Goal: Information Seeking & Learning: Learn about a topic

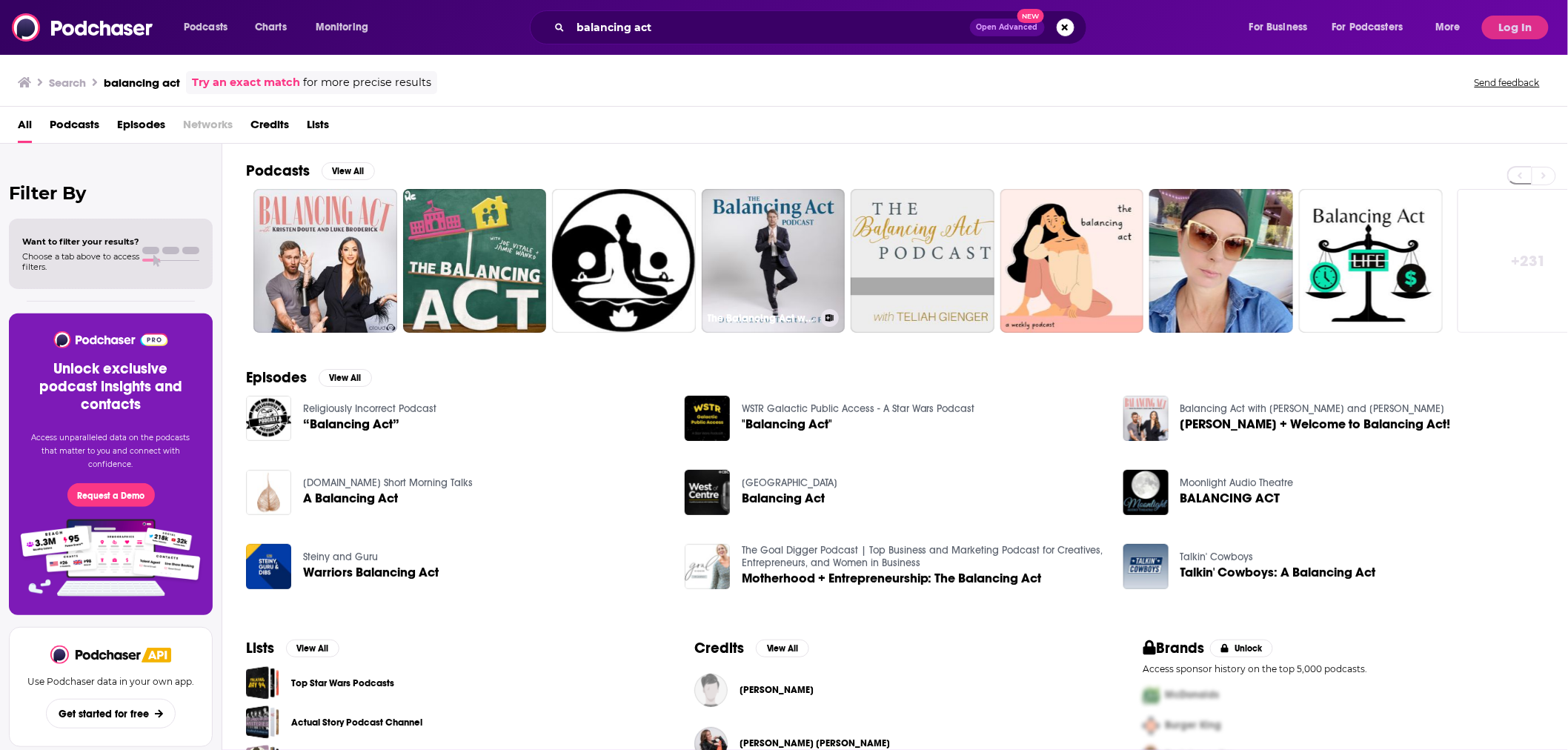
click at [757, 245] on link "The Balancing Act with [PERSON_NAME], PhD, CFA" at bounding box center [774, 261] width 144 height 144
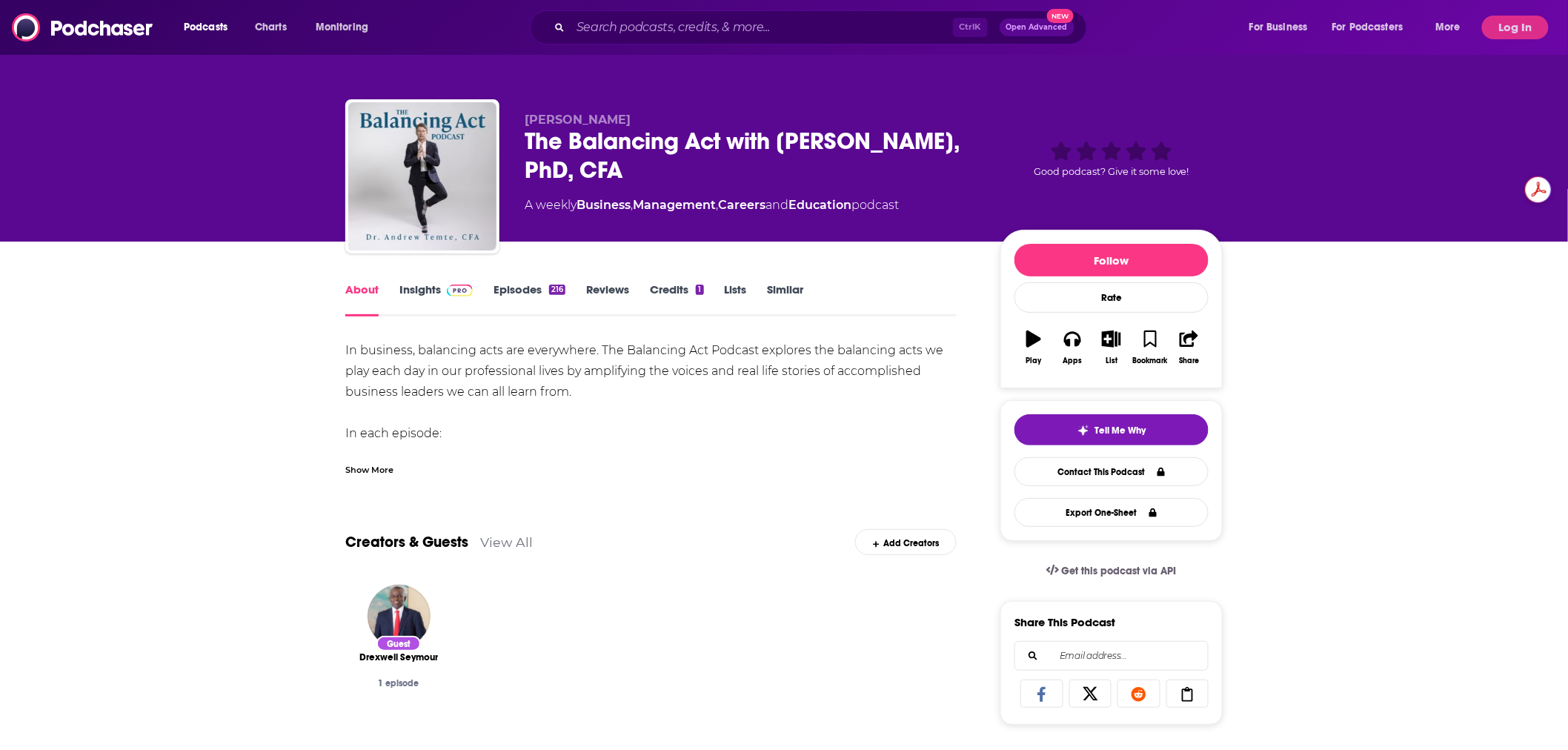
click at [438, 294] on link "Insights" at bounding box center [436, 299] width 74 height 34
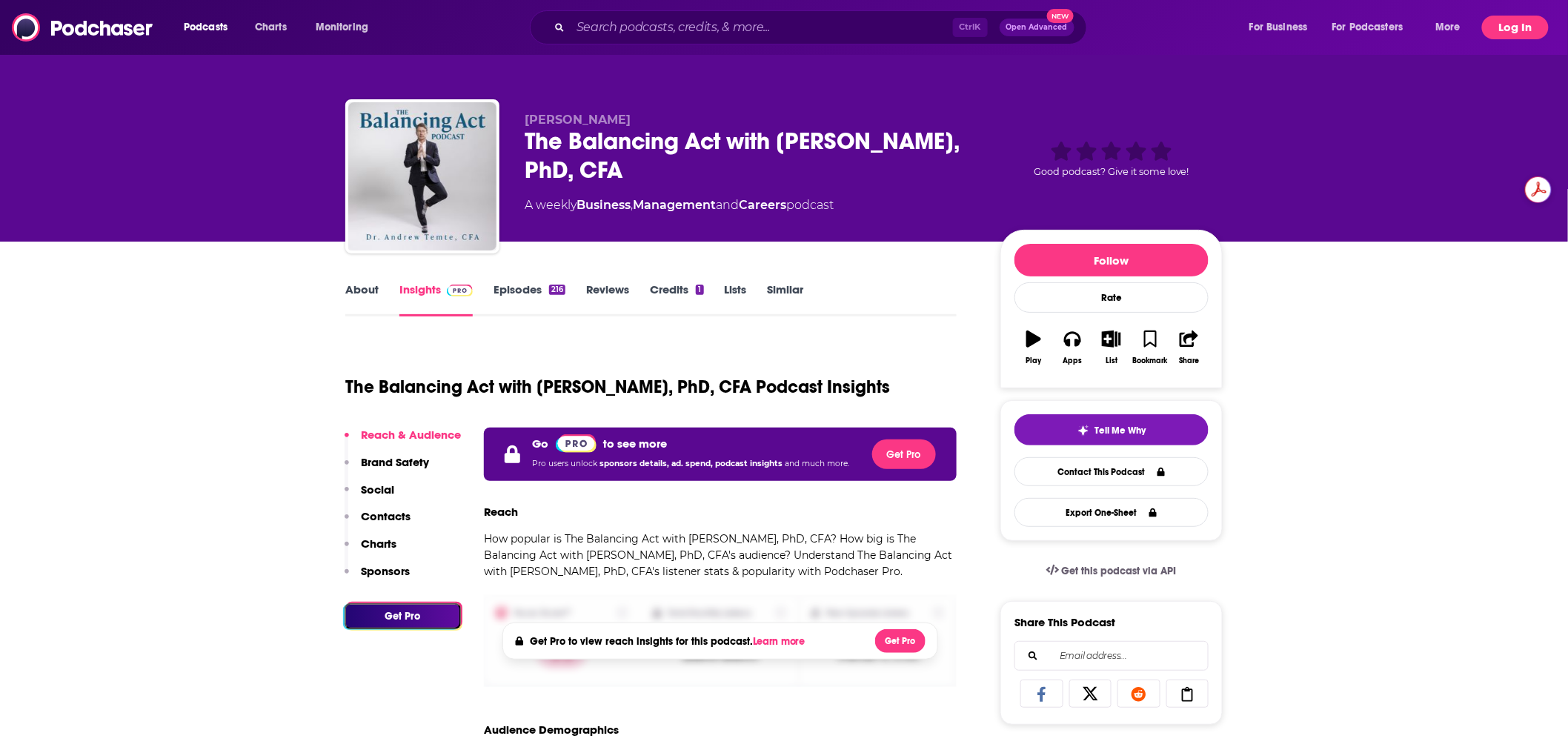
click at [1504, 23] on button "Log In" at bounding box center [1515, 28] width 67 height 24
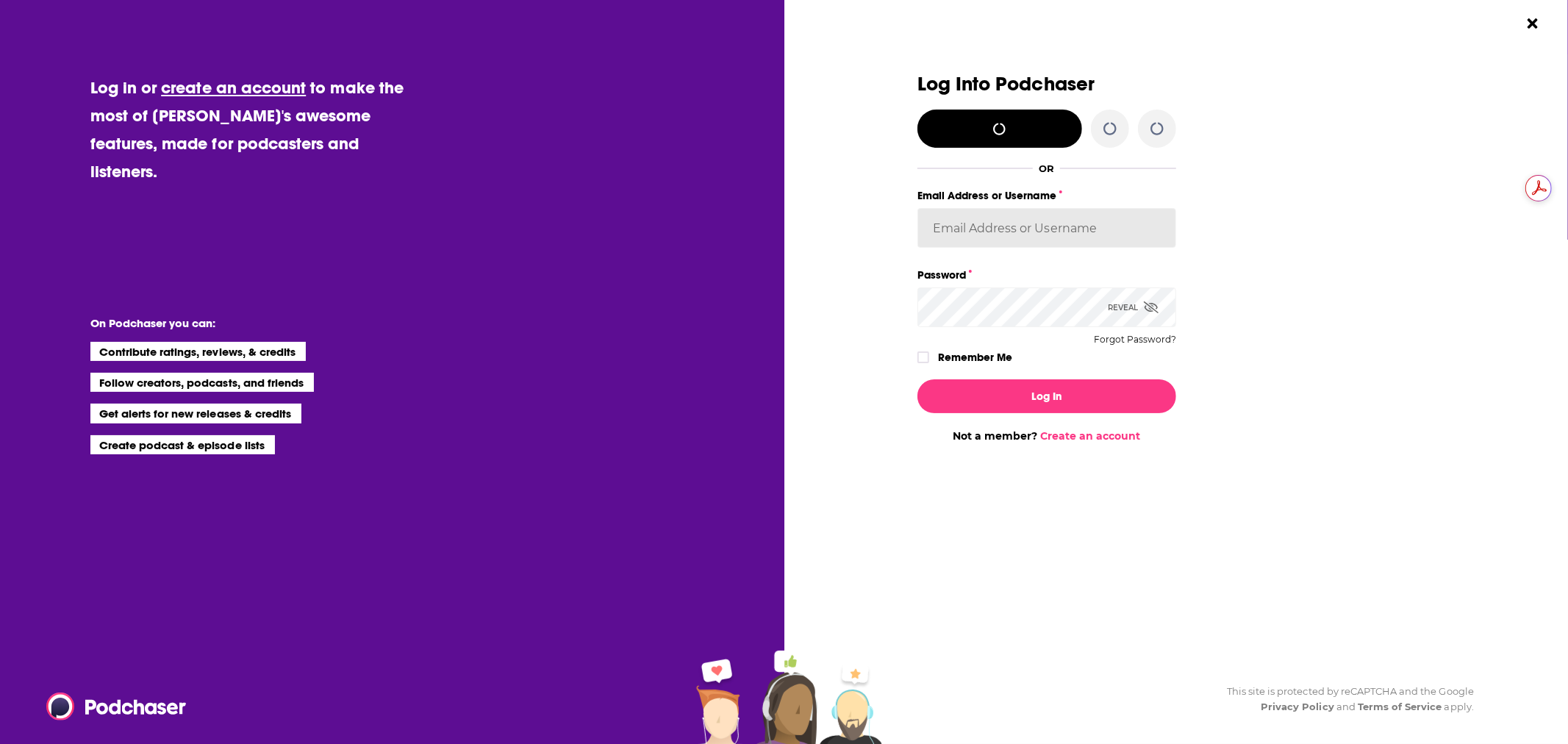
type input "Spiral5-G2"
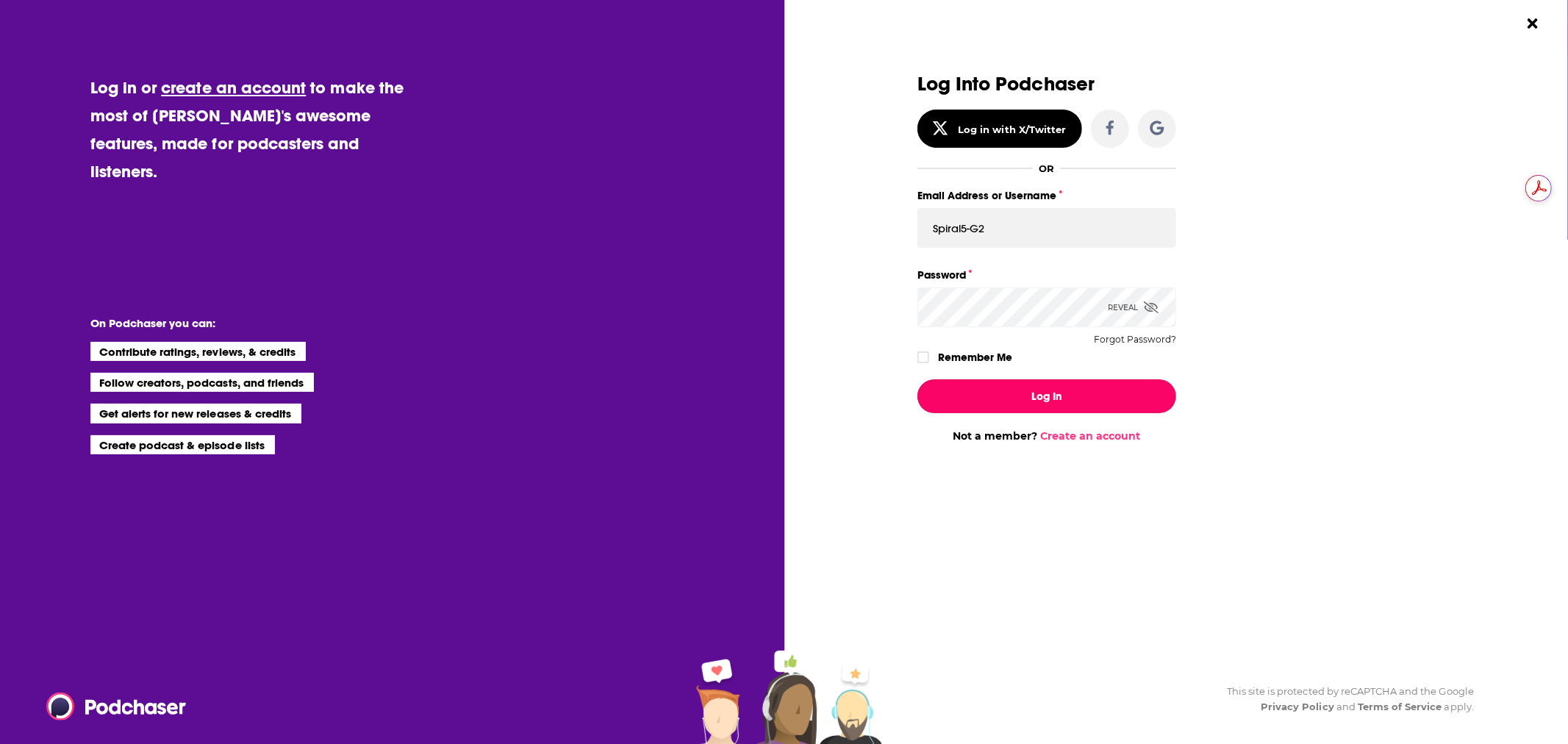
click at [1092, 397] on button "Log In" at bounding box center [1047, 396] width 259 height 33
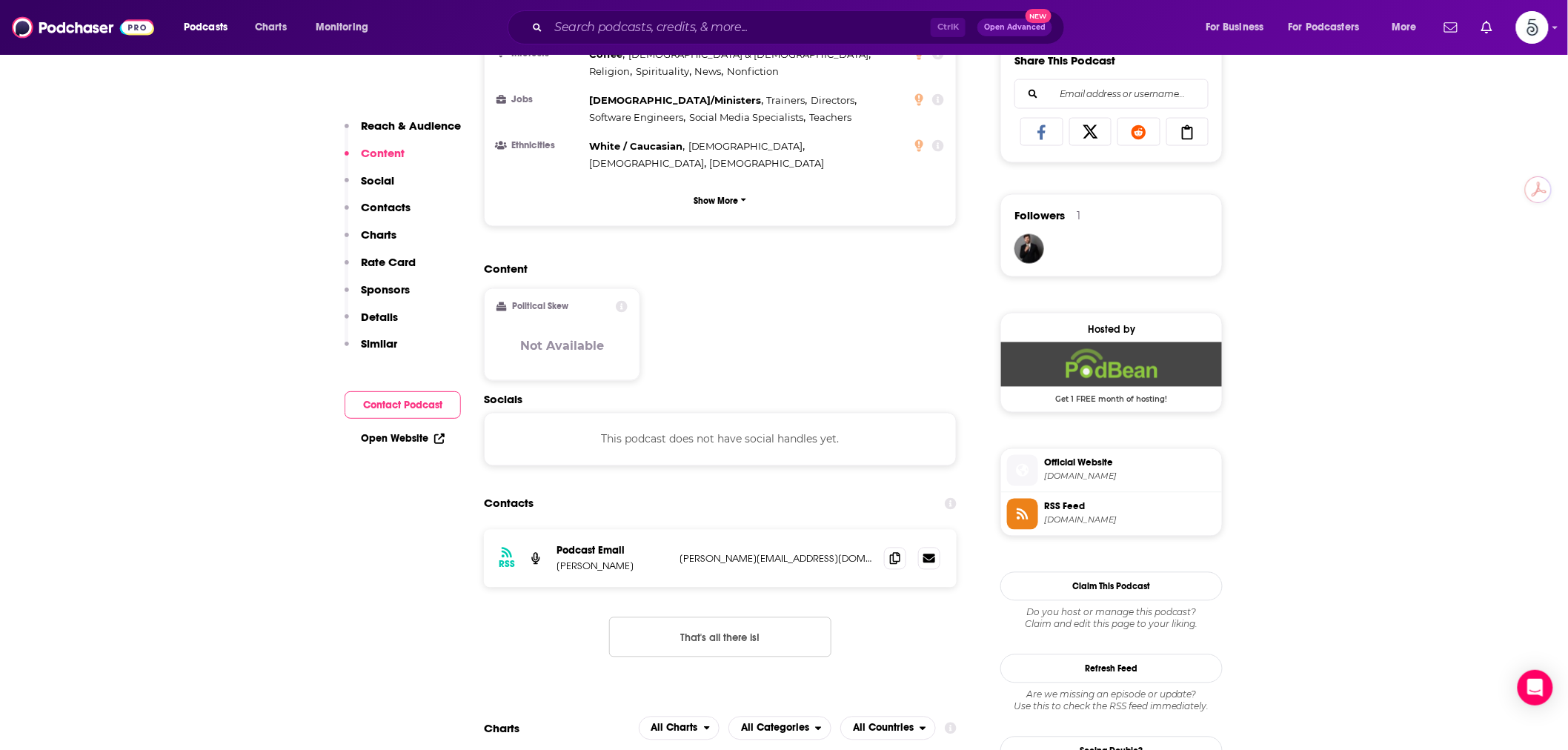
scroll to position [1097, 0]
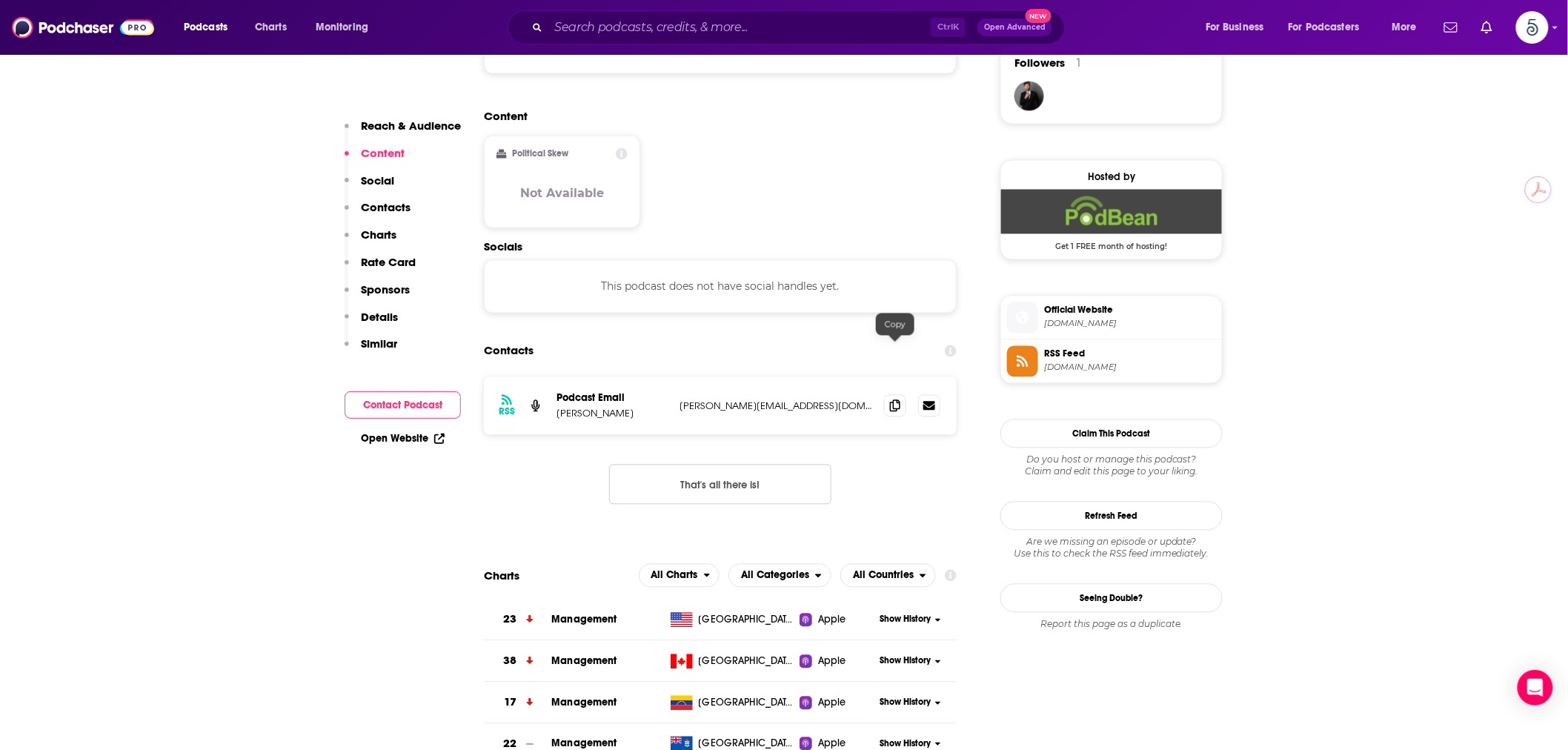
click at [890, 400] on icon at bounding box center [895, 405] width 11 height 12
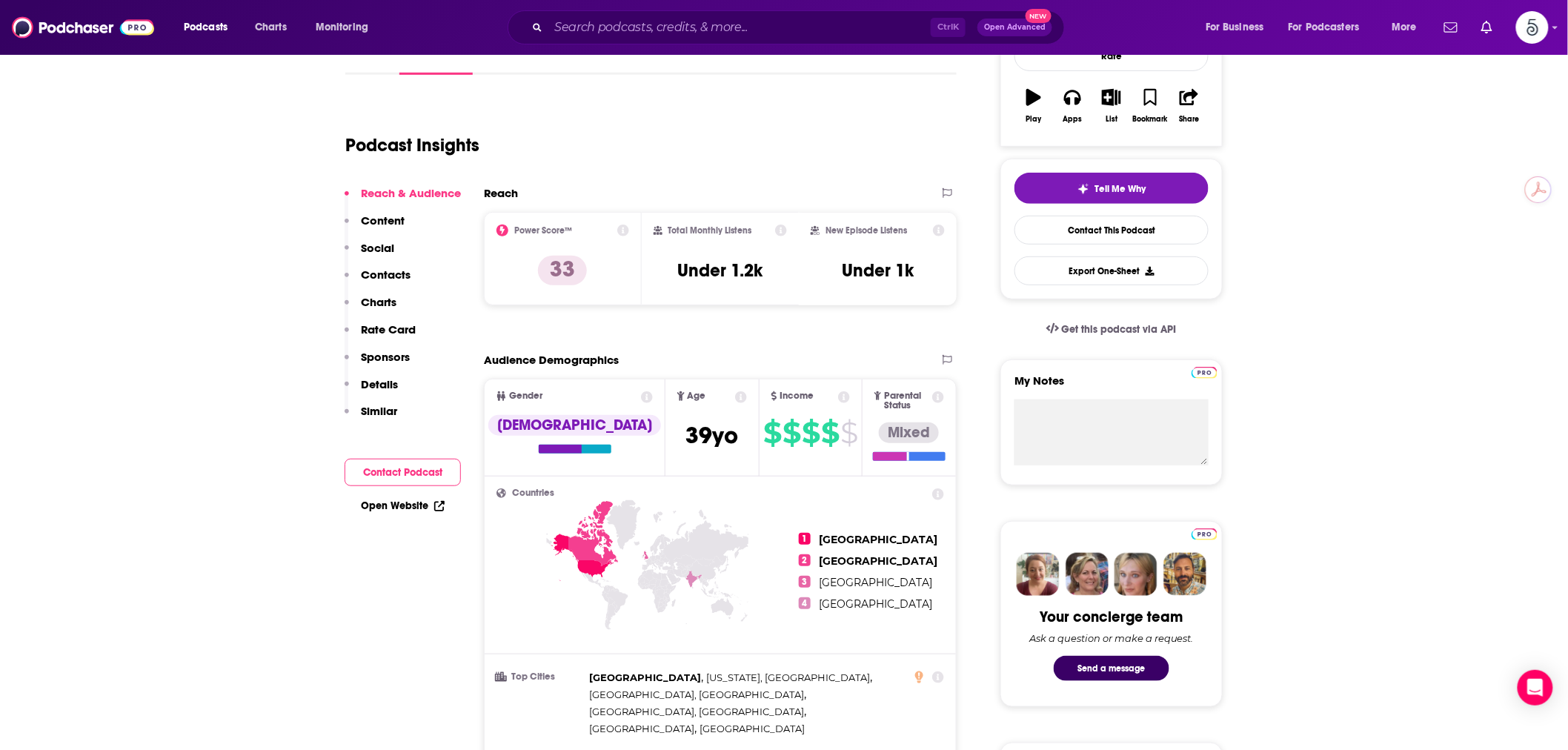
scroll to position [137, 0]
